Goal: Task Accomplishment & Management: Use online tool/utility

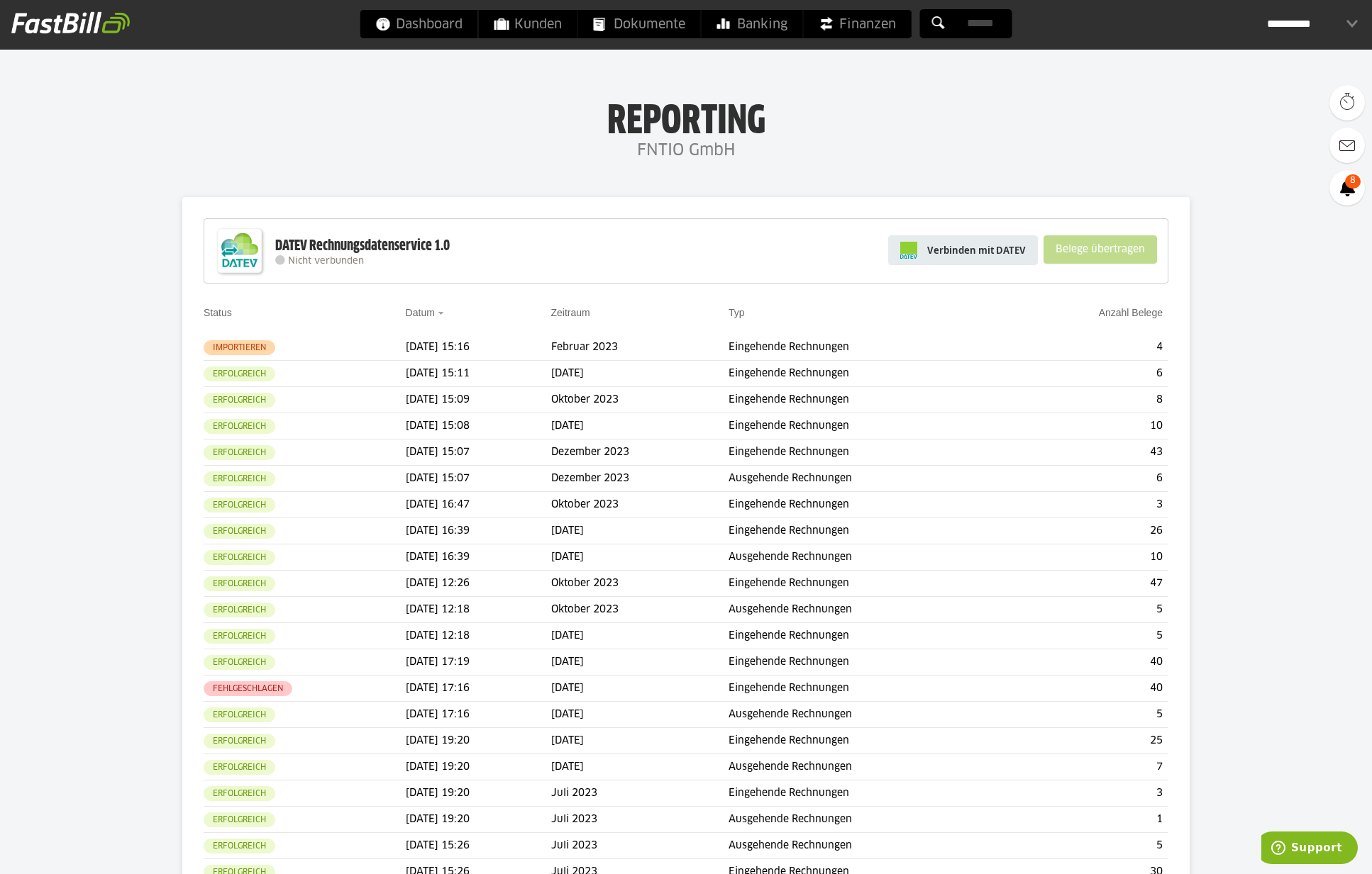
click at [979, 248] on span "Verbinden mit DATEV" at bounding box center [976, 250] width 98 height 14
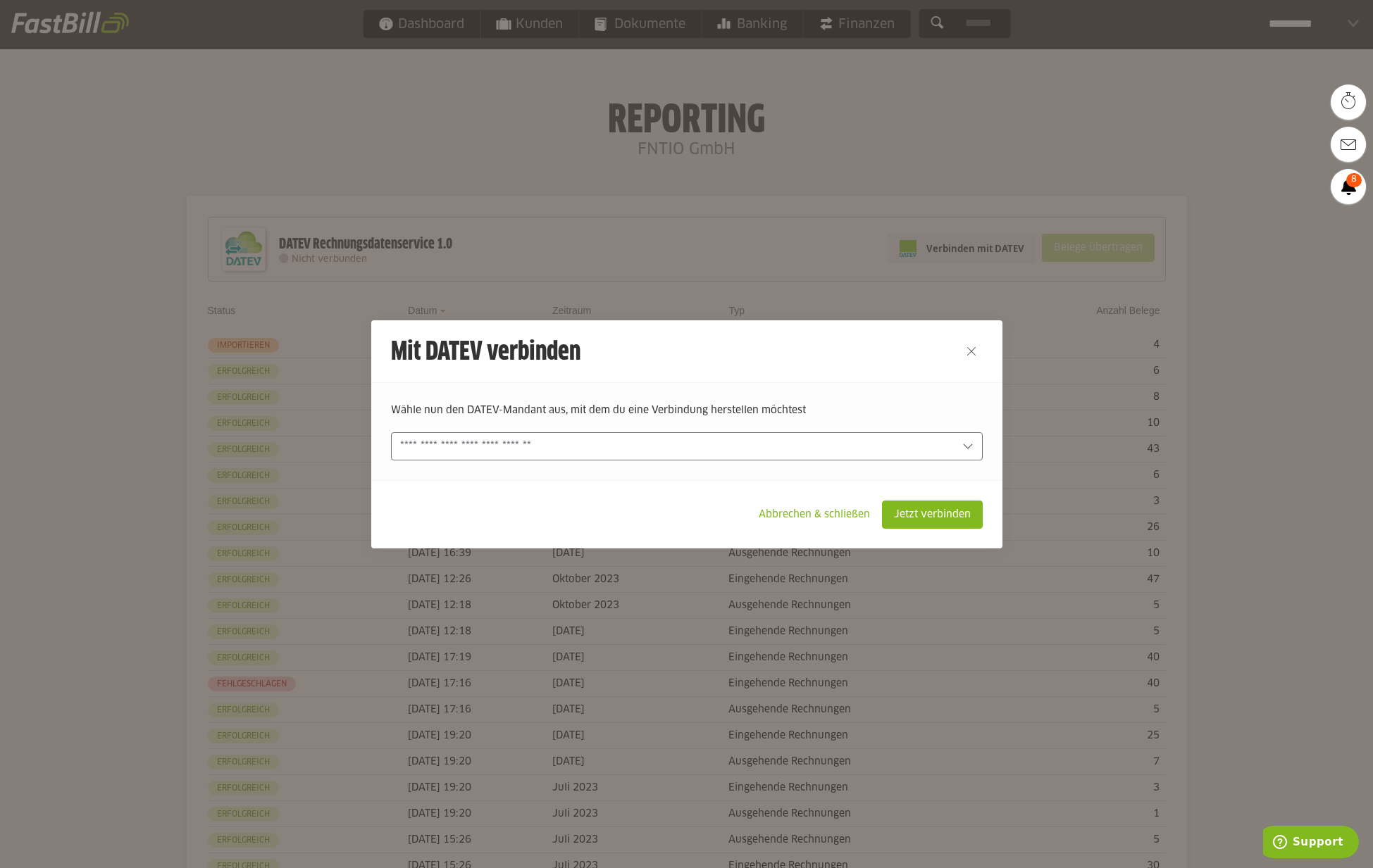
click at [963, 447] on icon at bounding box center [968, 447] width 12 height 12
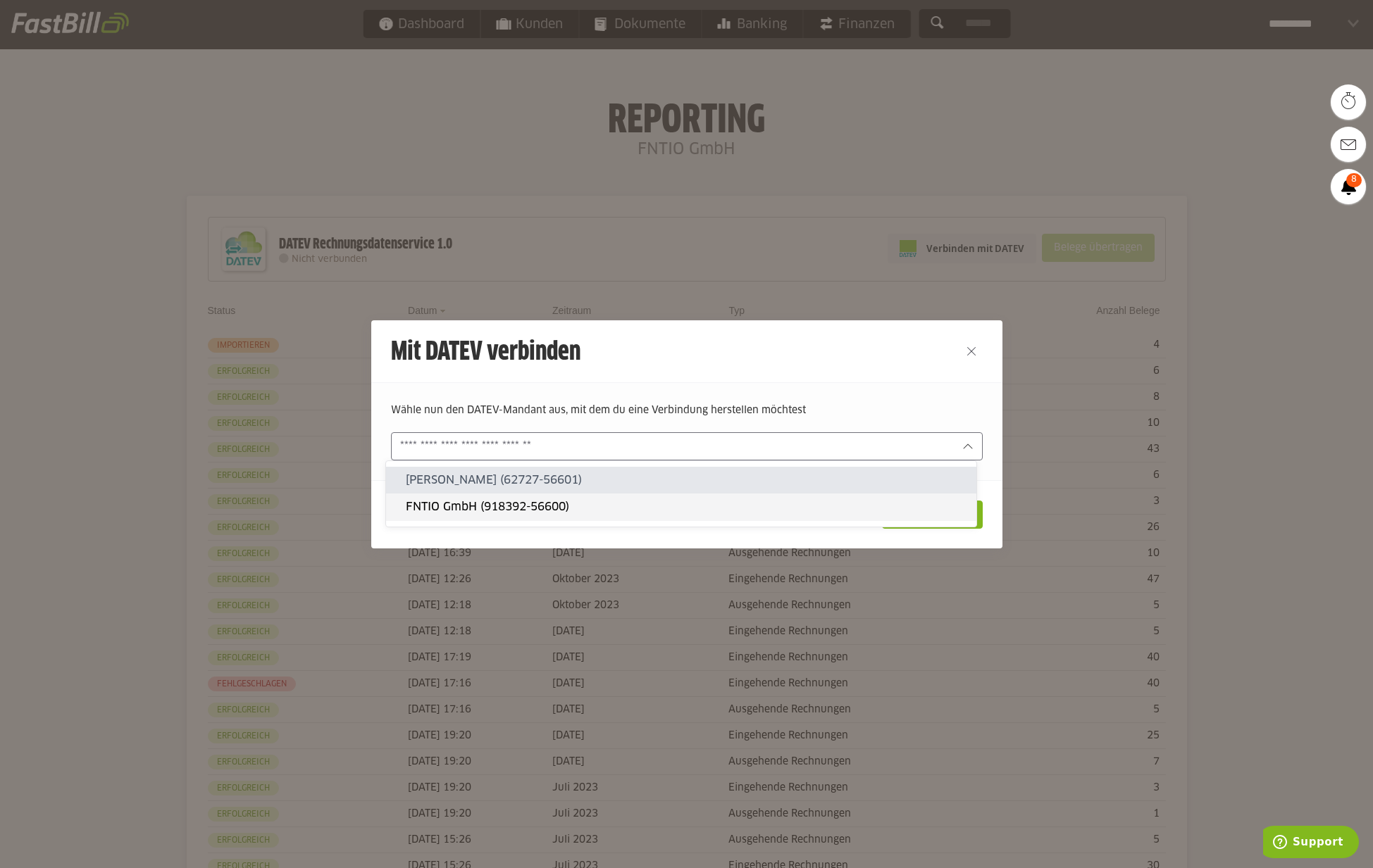
click at [478, 511] on slot "FNTIO GmbH (918392-56600)" at bounding box center [685, 506] width 559 height 16
type input "**********"
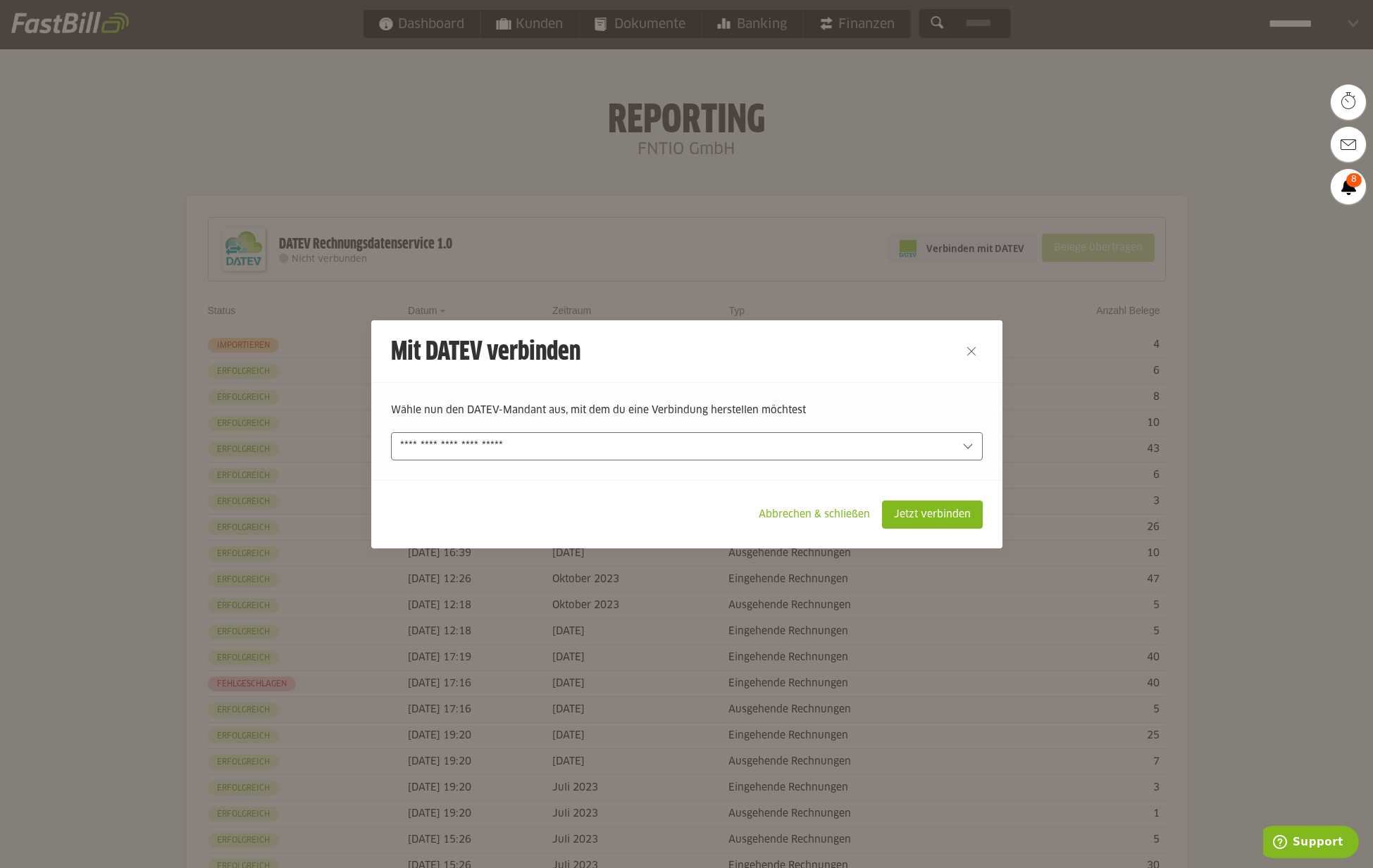
click at [924, 487] on footer "Abbrechen & schließen Jetzt verbinden" at bounding box center [687, 514] width 631 height 69
click at [898, 487] on footer "Abbrechen & schließen Jetzt verbinden" at bounding box center [687, 514] width 631 height 69
click at [910, 515] on slot "Jetzt verbinden" at bounding box center [932, 515] width 99 height 26
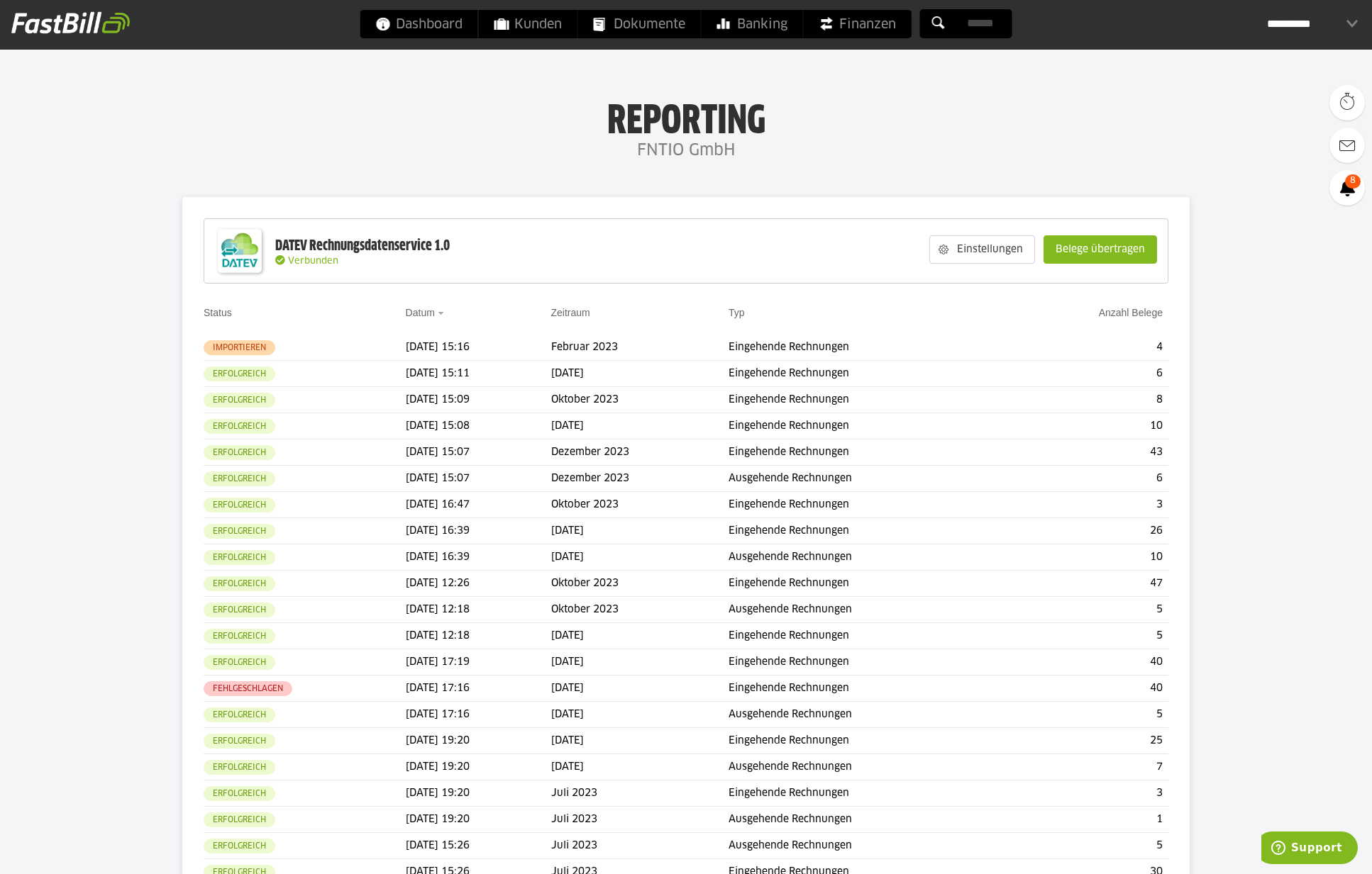
click at [1093, 257] on slot "Belege übertragen" at bounding box center [1100, 249] width 112 height 27
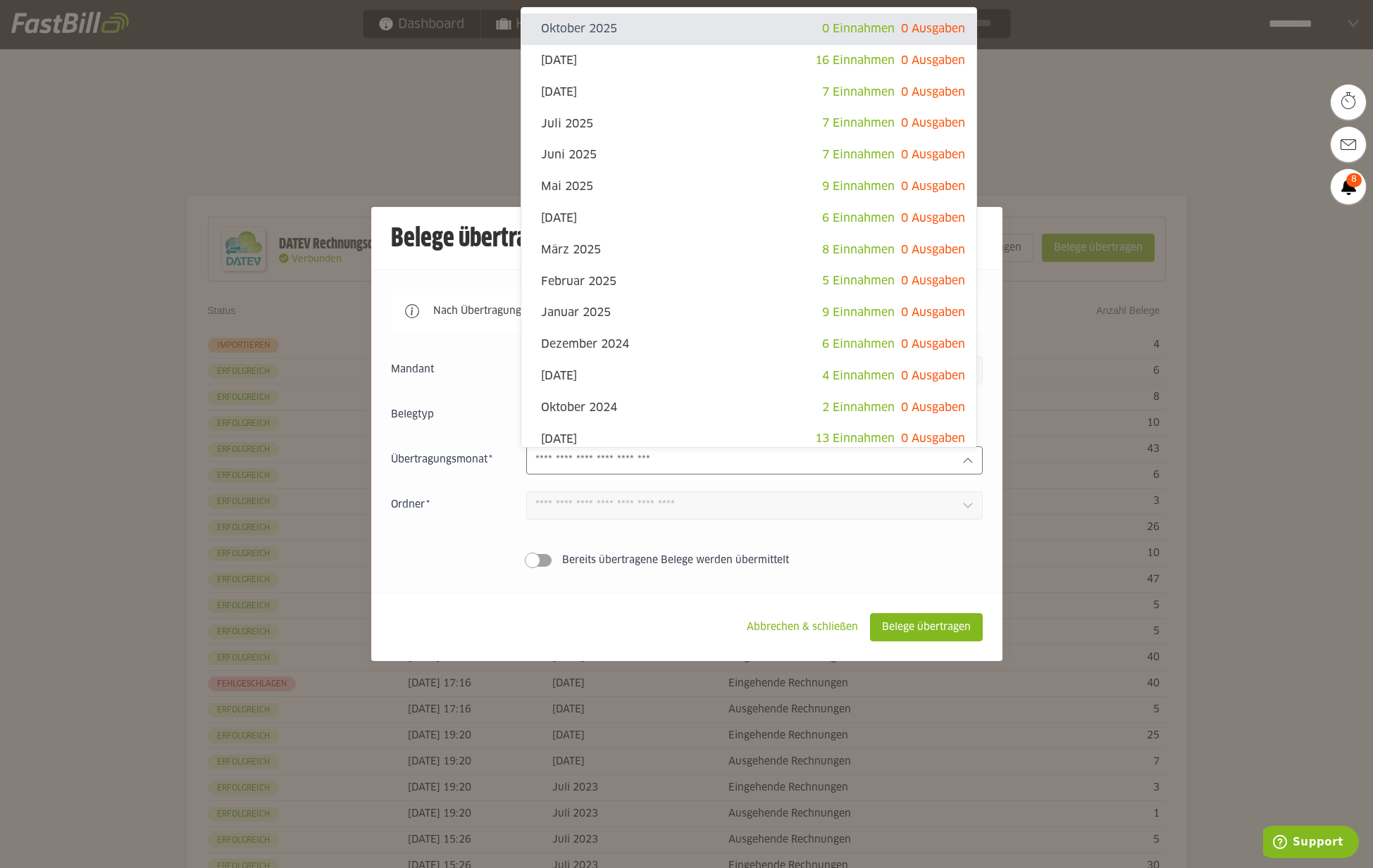
click at [593, 453] on div at bounding box center [755, 461] width 457 height 28
click at [440, 518] on div "Ordner 1" at bounding box center [686, 506] width 592 height 28
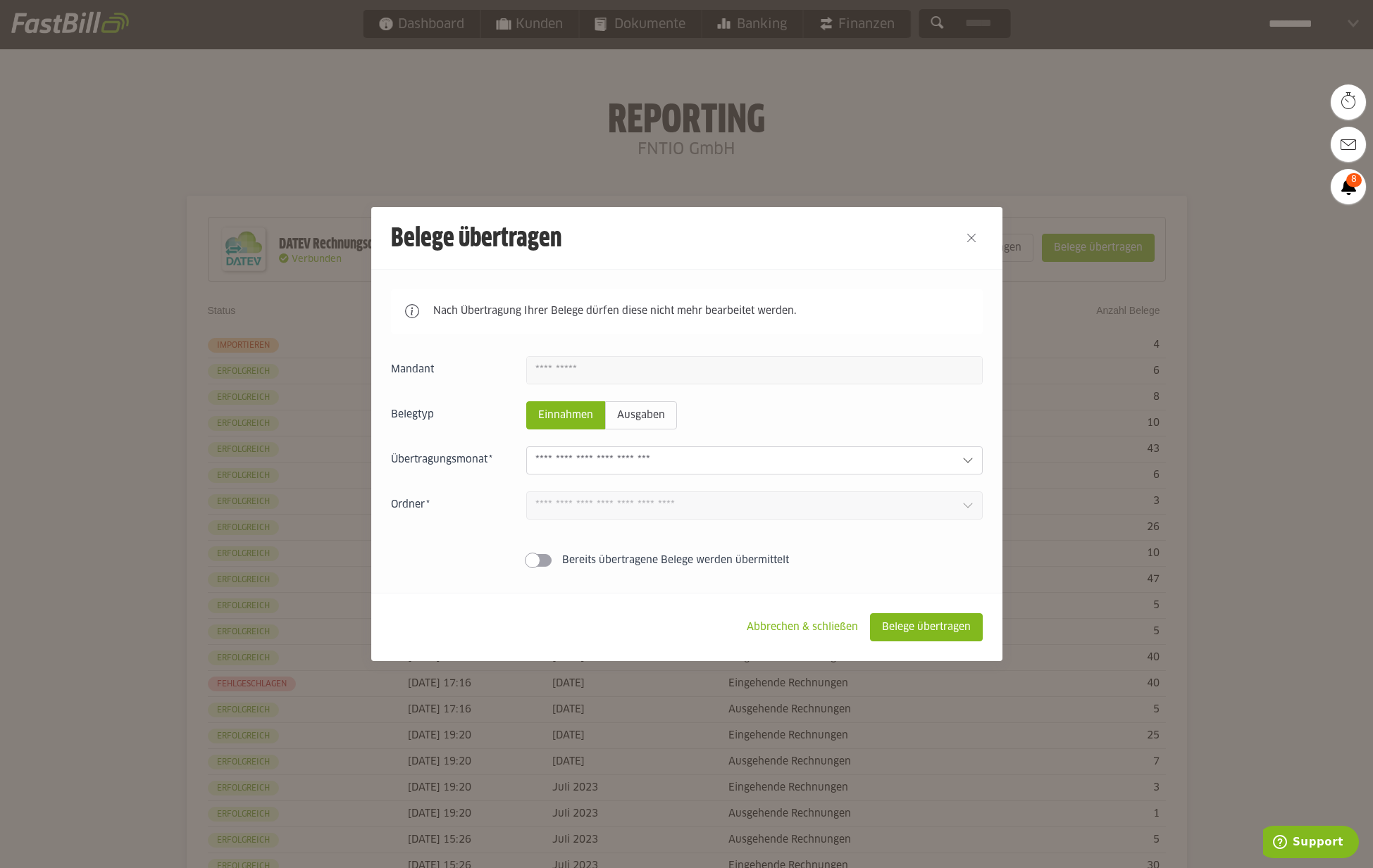
click at [608, 472] on div at bounding box center [755, 461] width 457 height 28
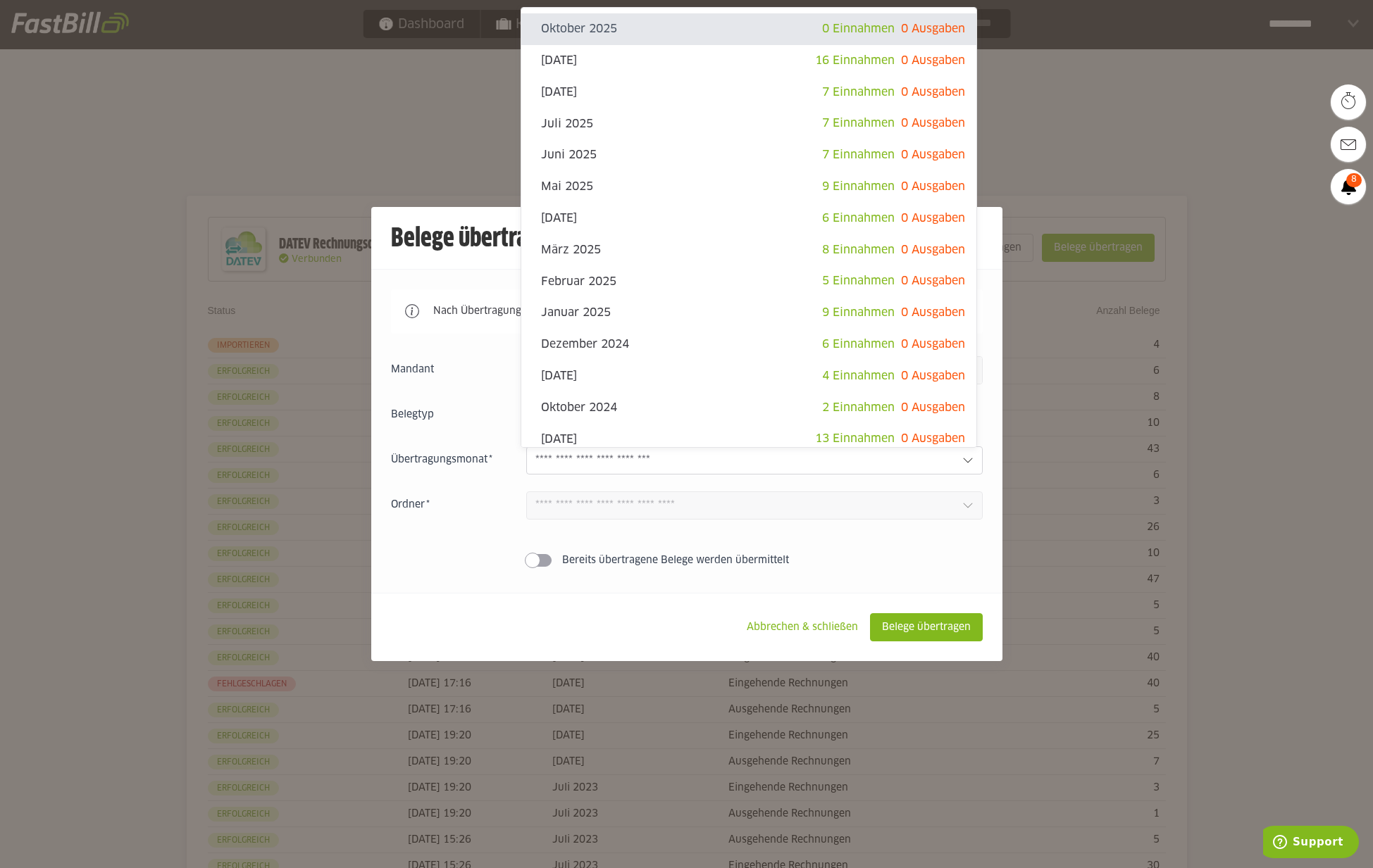
click at [458, 583] on div "Nach Übertragung Ihrer Belege dürfen diese nicht mehr bearbeitet werden. Einnah…" at bounding box center [687, 430] width 631 height 324
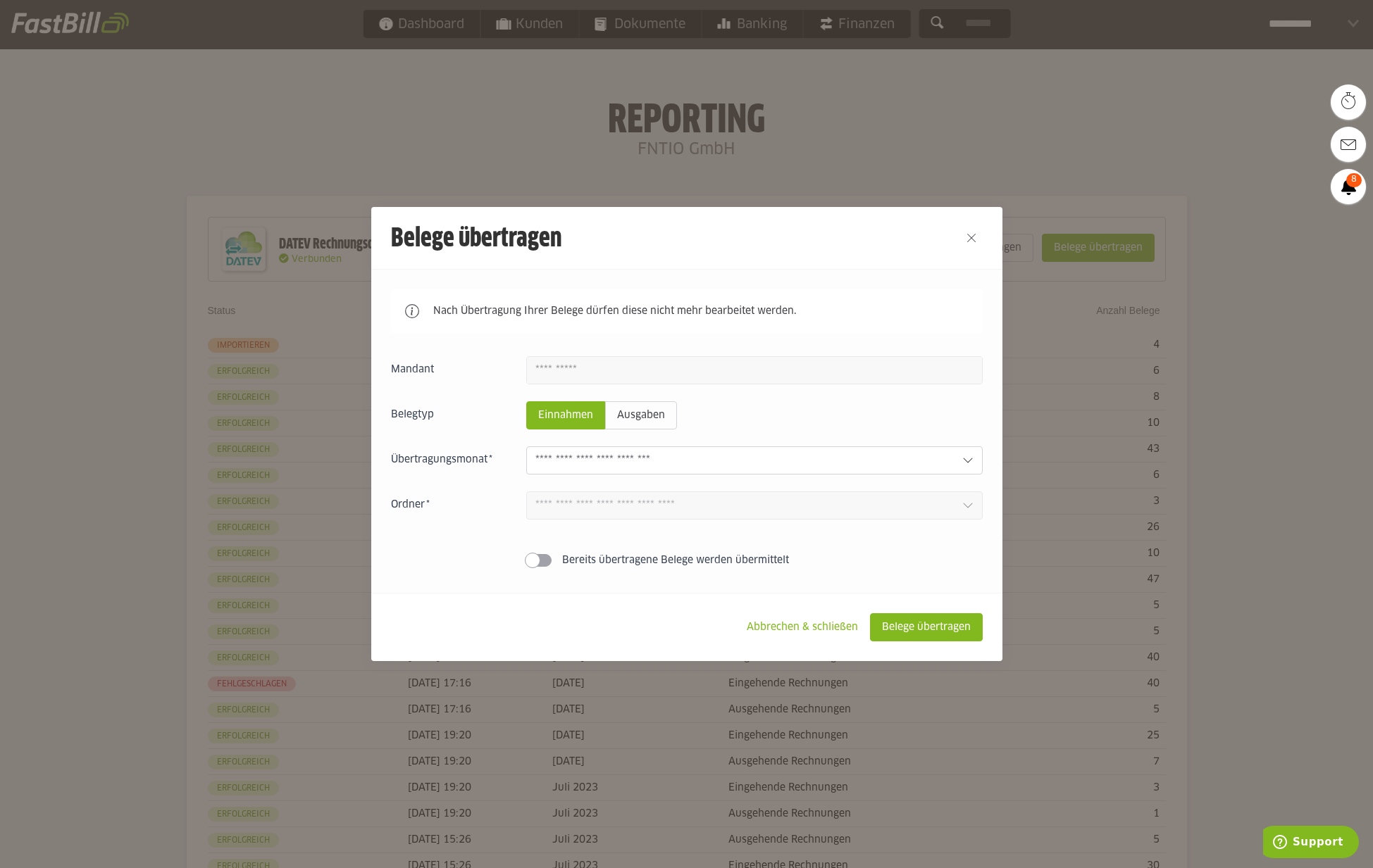
click at [419, 513] on div "Ordner 1" at bounding box center [686, 506] width 592 height 28
click at [417, 504] on label "Ordner" at bounding box center [449, 505] width 118 height 14
click at [0, 0] on slot "Ordner" at bounding box center [0, 0] width 0 height 0
drag, startPoint x: 419, startPoint y: 505, endPoint x: 427, endPoint y: 504, distance: 8.1
click at [426, 504] on label "Ordner" at bounding box center [449, 505] width 118 height 14
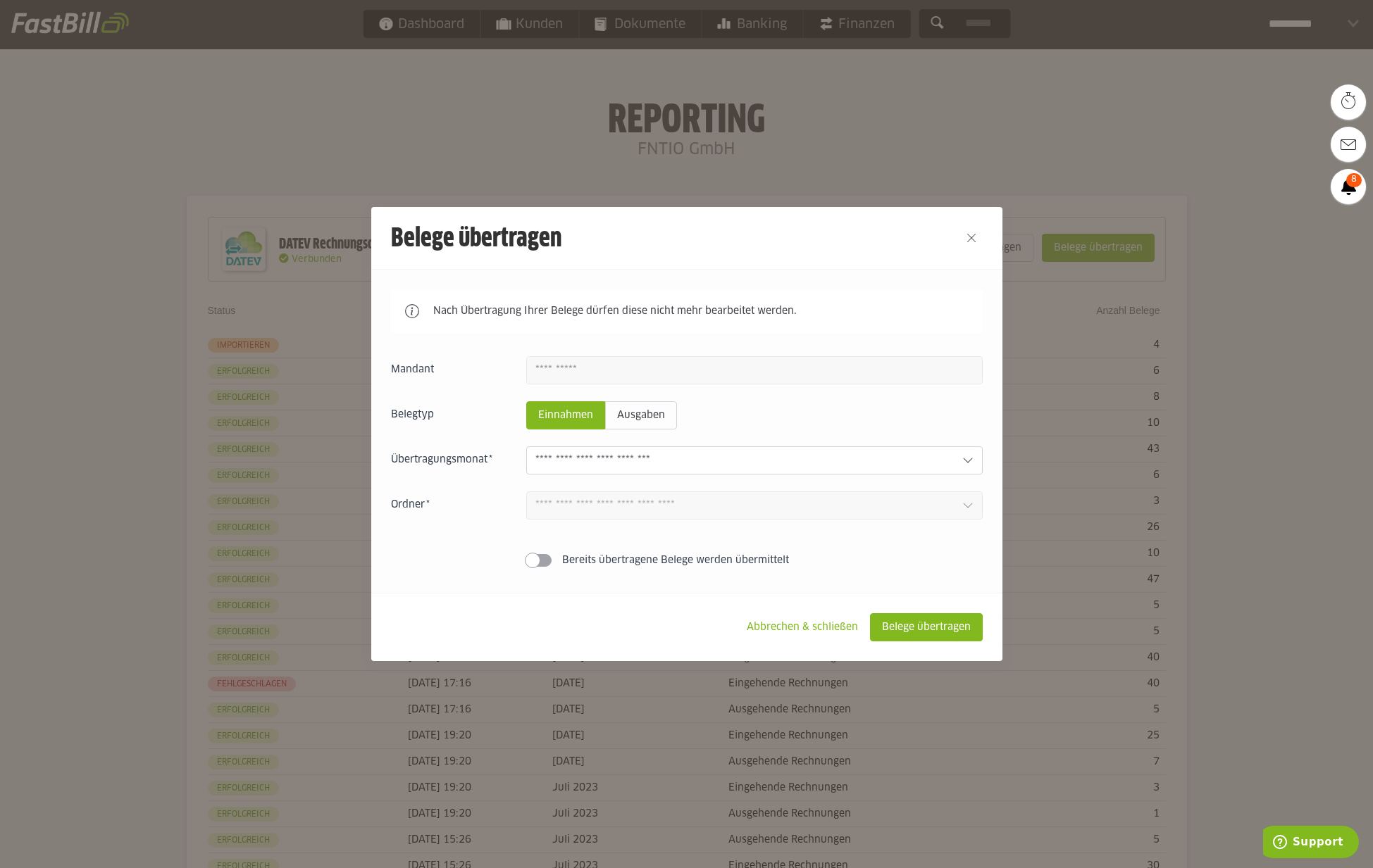
click at [428, 505] on label "Ordner" at bounding box center [449, 505] width 118 height 14
drag, startPoint x: 425, startPoint y: 505, endPoint x: 417, endPoint y: 504, distance: 8.1
click at [417, 504] on label "Ordner" at bounding box center [449, 505] width 118 height 14
click at [423, 516] on div "Ordner 1" at bounding box center [686, 506] width 592 height 28
